Goal: Transaction & Acquisition: Download file/media

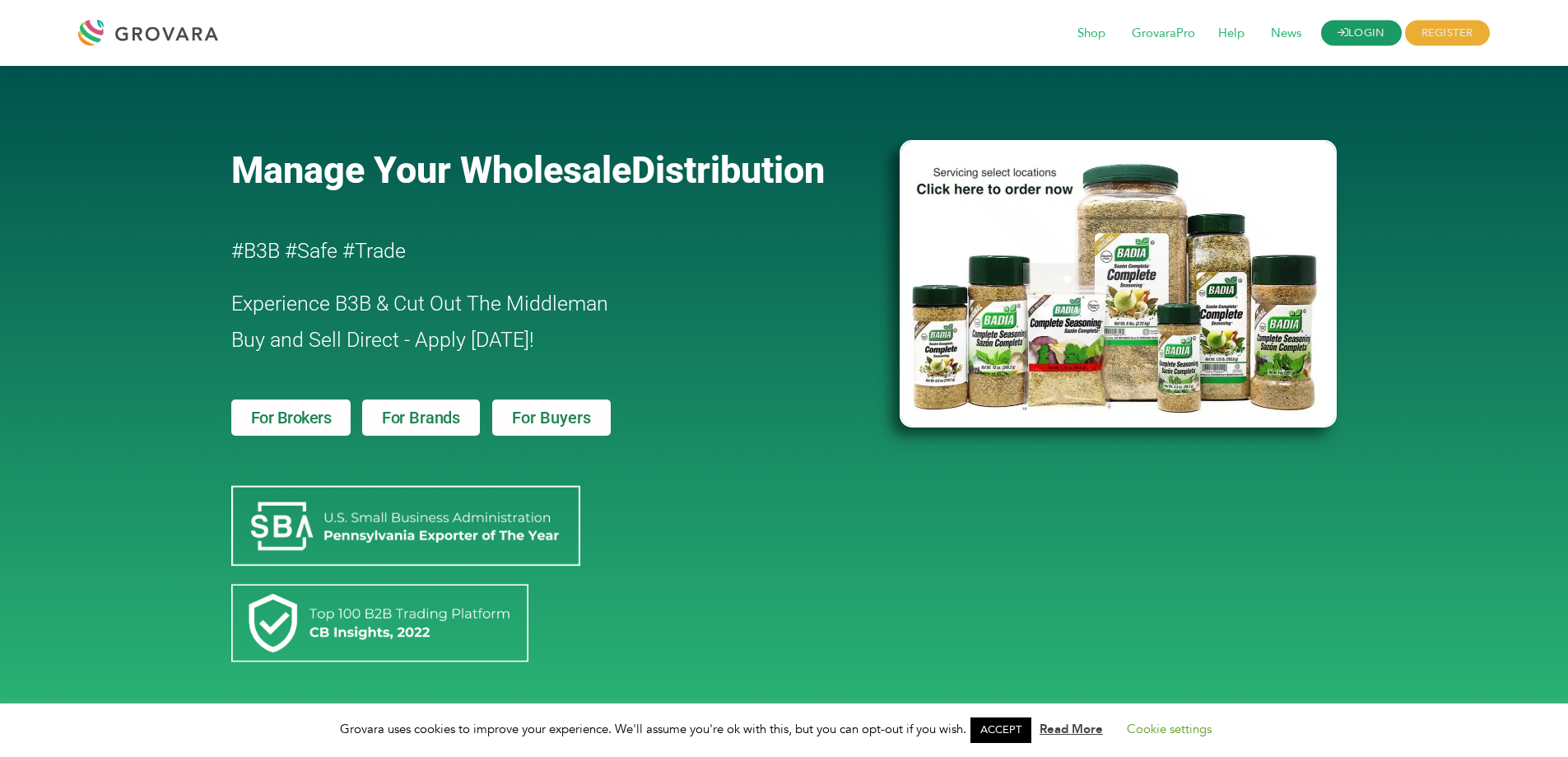
click at [1370, 29] on link "LOGIN" at bounding box center [1362, 33] width 81 height 26
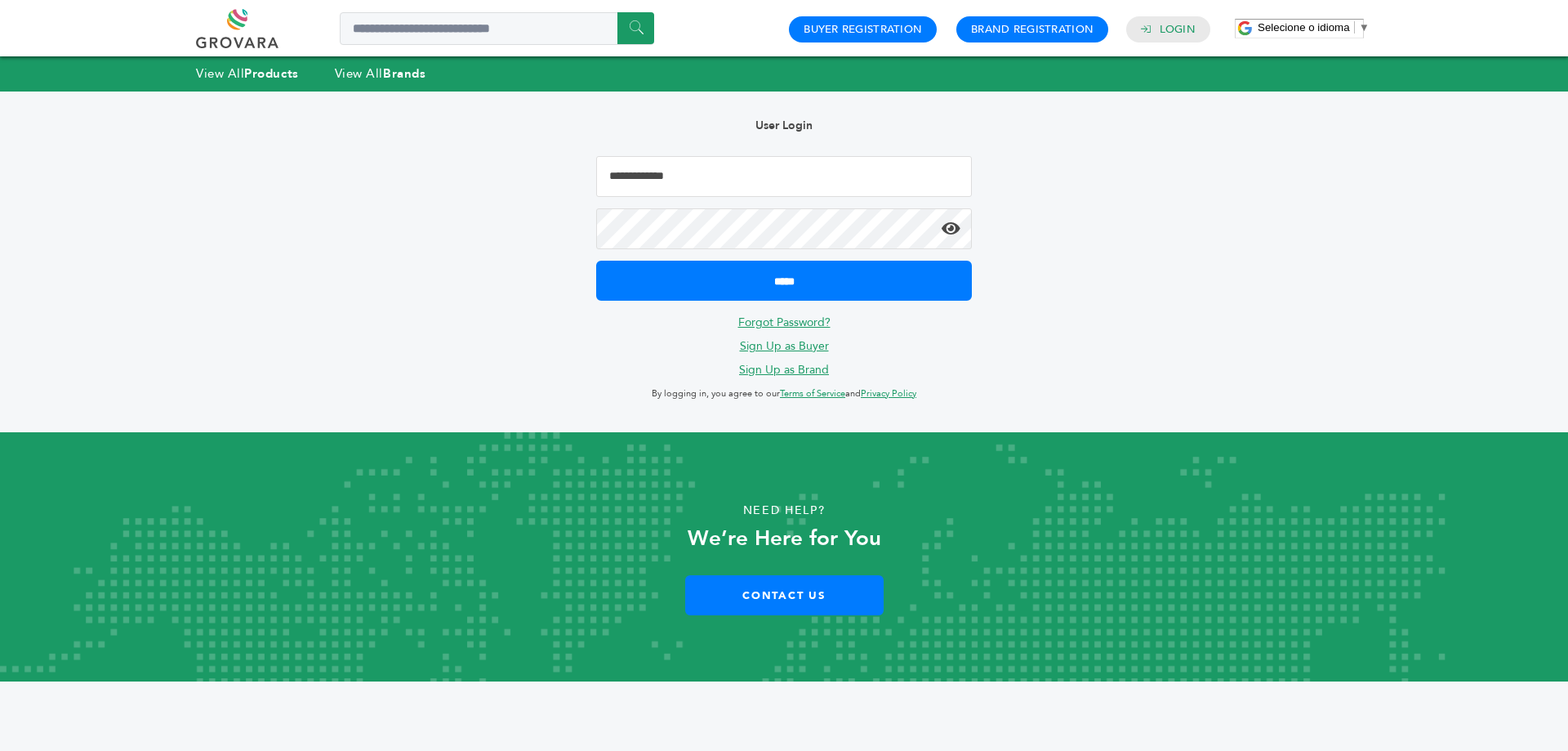
click at [710, 176] on input "Email Address" at bounding box center [783, 176] width 375 height 41
type input "**********"
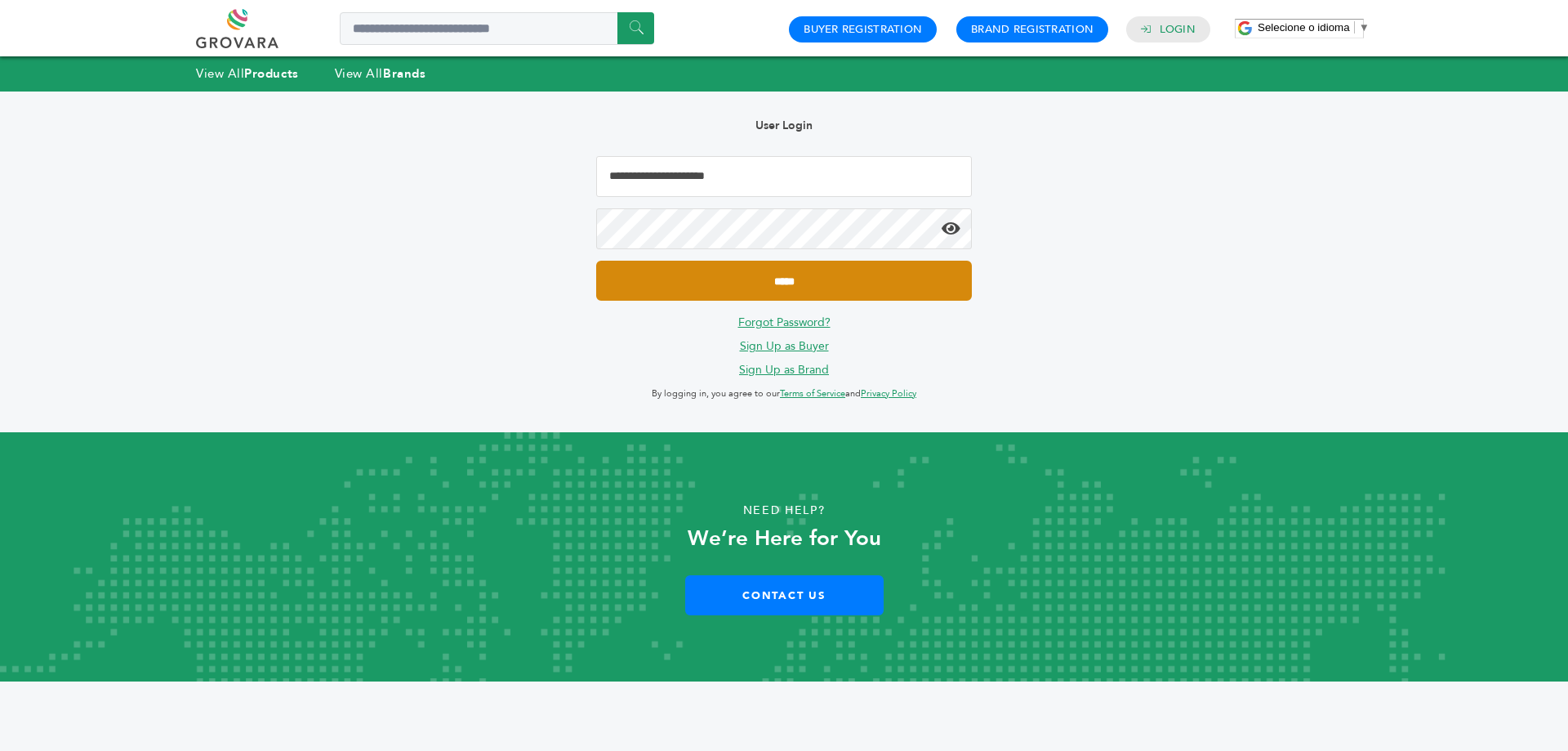
click at [729, 284] on input "*****" at bounding box center [783, 280] width 375 height 40
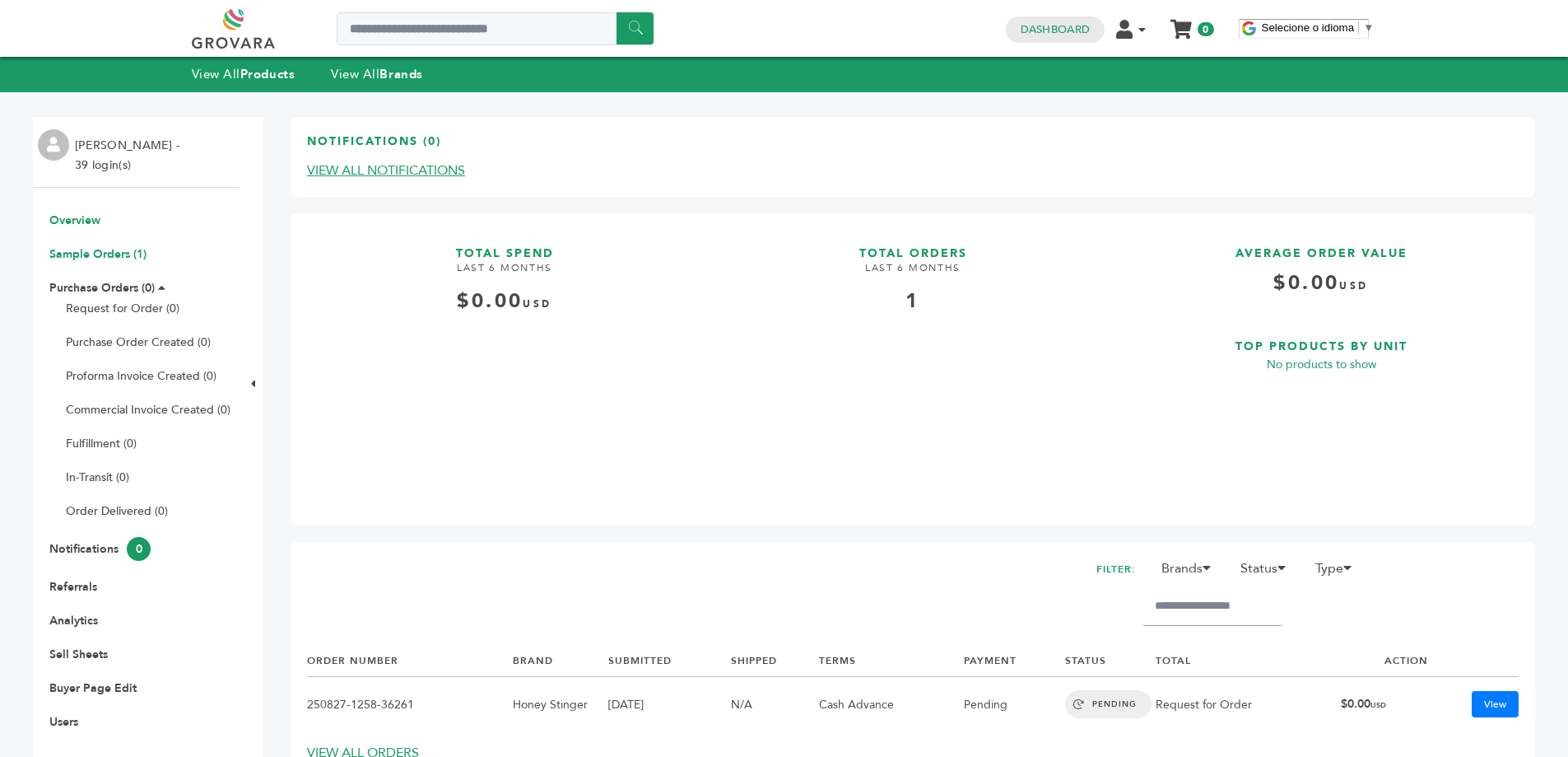
click at [124, 261] on link "Sample Orders (1)" at bounding box center [98, 254] width 97 height 15
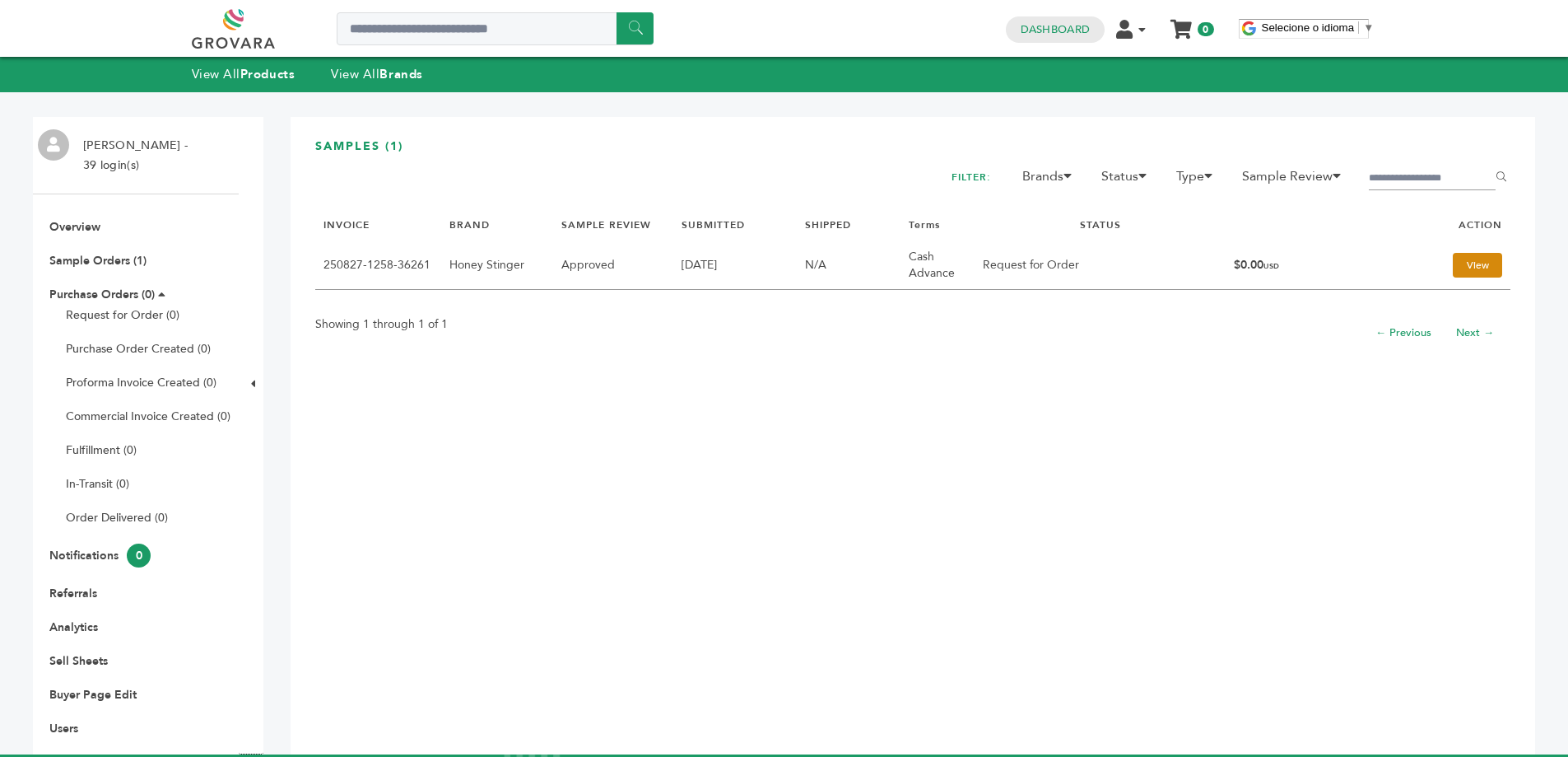
click at [1475, 263] on link "View" at bounding box center [1478, 265] width 50 height 25
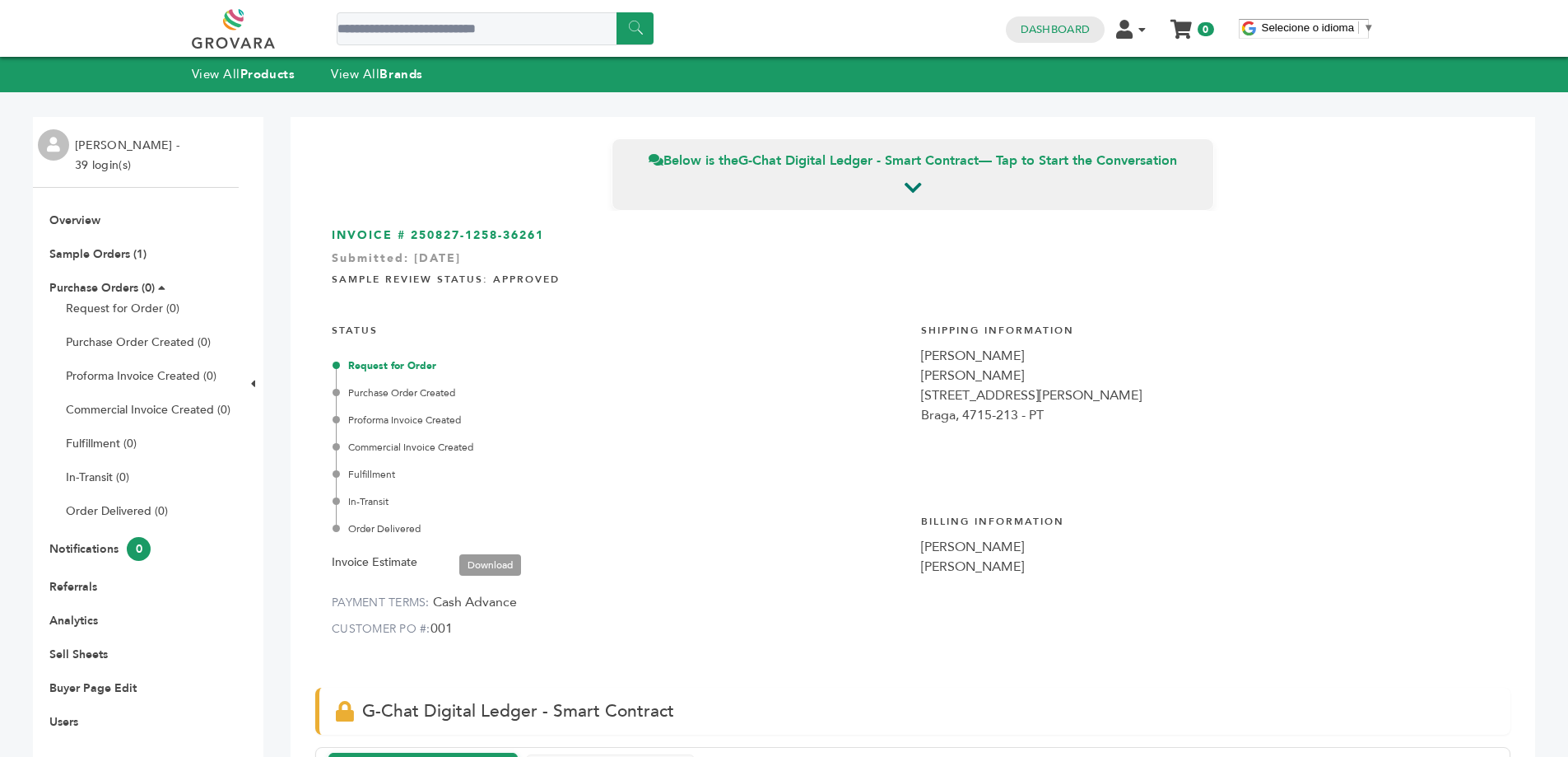
click at [442, 628] on span "001" at bounding box center [442, 627] width 22 height 18
click at [476, 566] on link "Download" at bounding box center [490, 565] width 62 height 21
click at [1138, 39] on div "Dashboard Edit Account Order Management Sign Out My Cart Your cart is empty 0" at bounding box center [1111, 28] width 225 height 28
click at [1137, 33] on li "Edit Account Order Management Sign Out" at bounding box center [1138, 28] width 43 height 15
click at [1128, 130] on link "Sign Out" at bounding box center [1123, 125] width 50 height 15
